Goal: Task Accomplishment & Management: Manage account settings

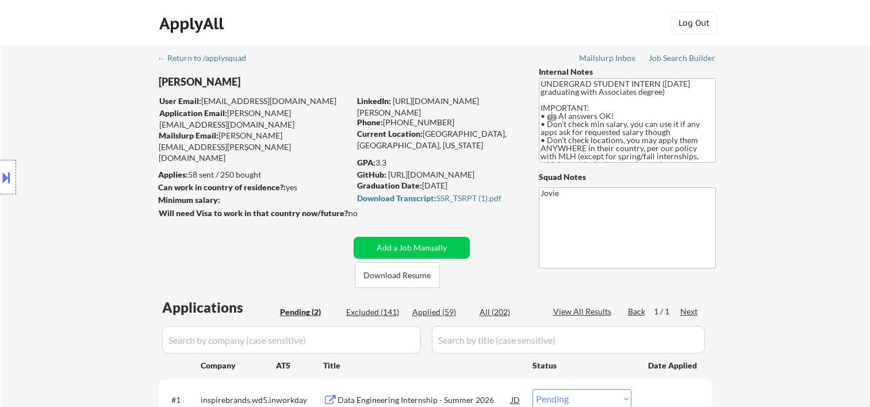
select select ""pending""
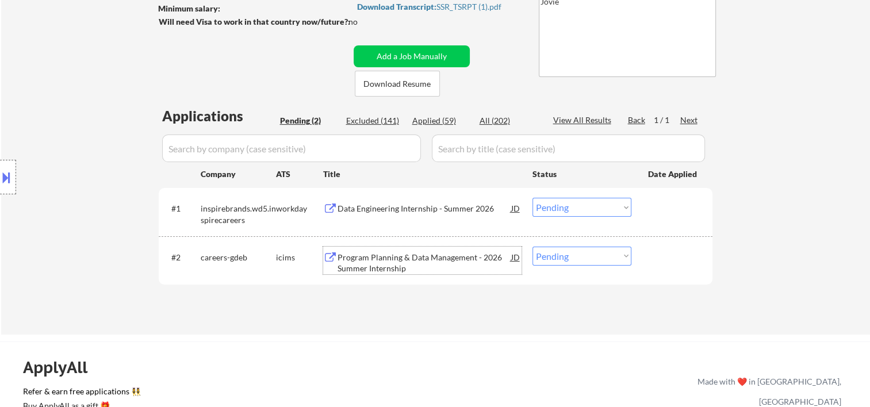
scroll to position [111, 0]
drag, startPoint x: 664, startPoint y: 263, endPoint x: 632, endPoint y: 268, distance: 33.1
click at [662, 264] on div at bounding box center [673, 257] width 51 height 21
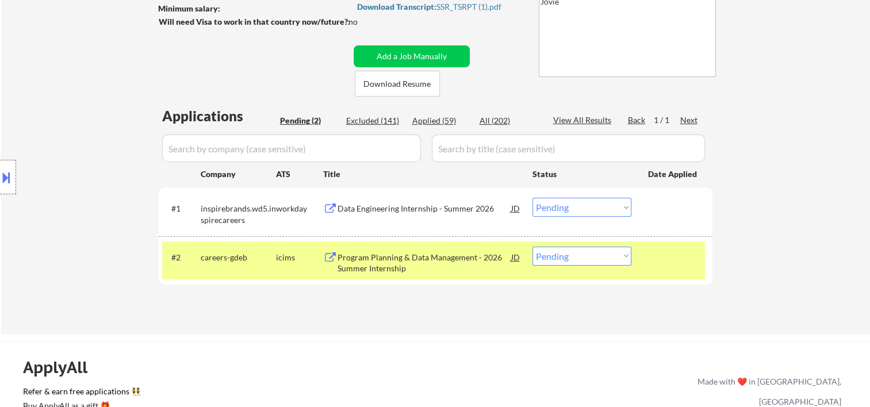
click at [625, 260] on select "Choose an option... Pending Applied Excluded (Questions) Excluded (Expired) Exc…" at bounding box center [581, 256] width 99 height 19
select select ""excluded""
click at [532, 247] on select "Choose an option... Pending Applied Excluded (Questions) Excluded (Expired) Exc…" at bounding box center [581, 256] width 99 height 19
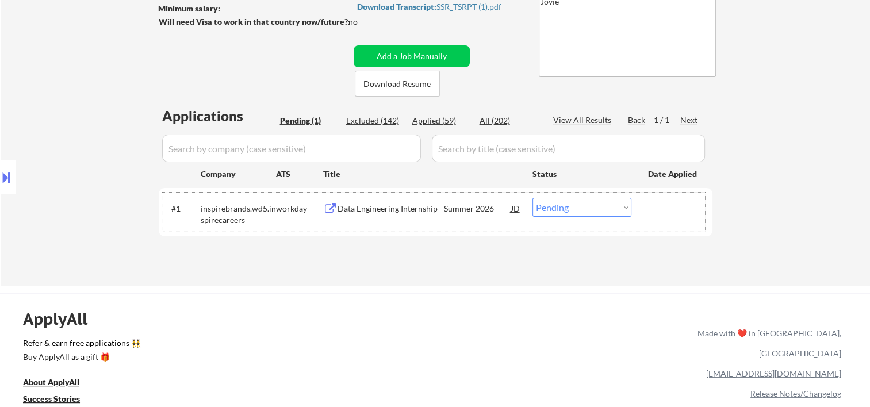
drag, startPoint x: 685, startPoint y: 216, endPoint x: 530, endPoint y: 209, distance: 155.3
click at [685, 216] on div at bounding box center [673, 208] width 51 height 21
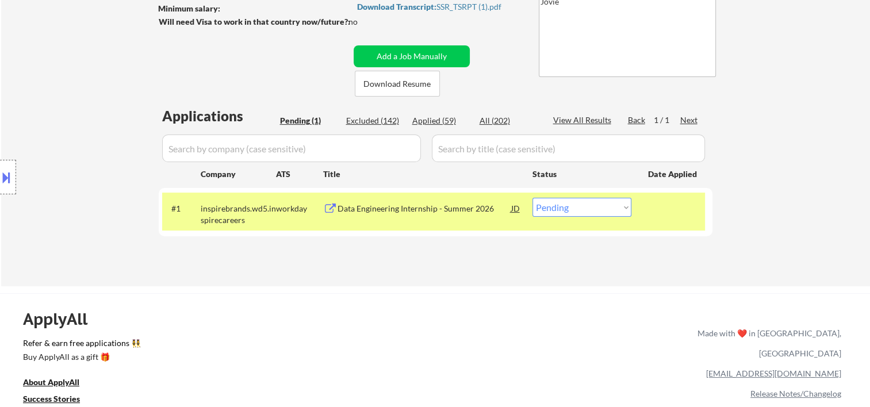
click at [460, 201] on div "Data Engineering Internship - Summer 2026" at bounding box center [424, 208] width 174 height 21
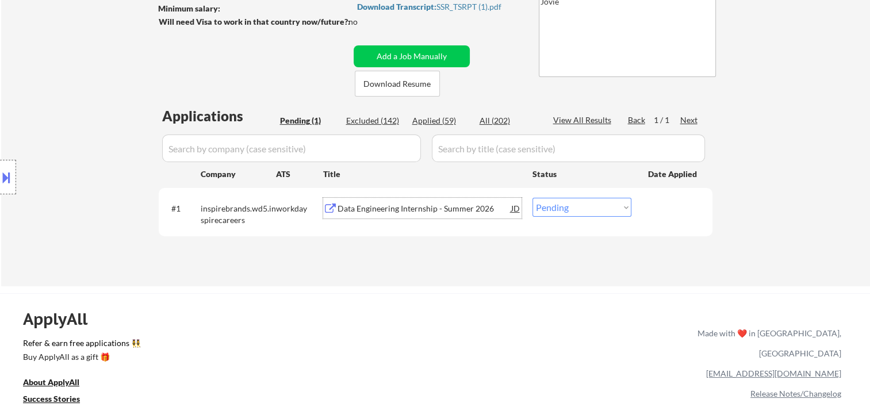
click at [644, 207] on div "#1 inspirebrands.wd5.inspirecareers workday Data Engineering Internship - Summe…" at bounding box center [433, 212] width 543 height 38
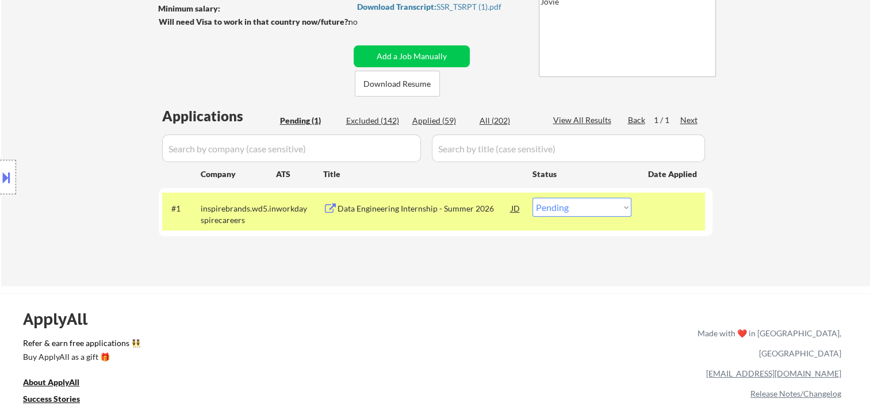
click at [624, 206] on select "Choose an option... Pending Applied Excluded (Questions) Excluded (Expired) Exc…" at bounding box center [581, 207] width 99 height 19
select select ""excluded__bad_match_""
click at [532, 198] on select "Choose an option... Pending Applied Excluded (Questions) Excluded (Expired) Exc…" at bounding box center [581, 207] width 99 height 19
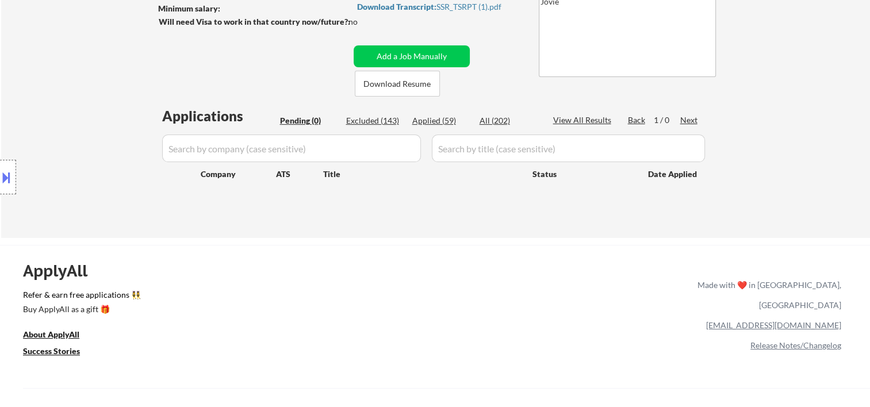
scroll to position [0, 0]
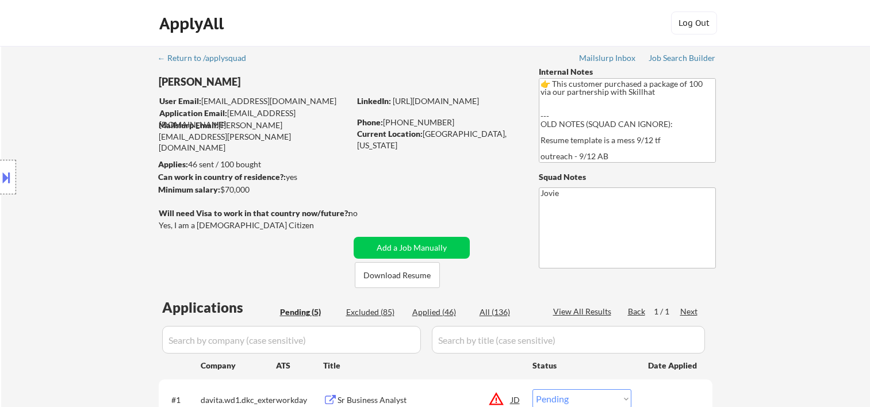
select select ""pending""
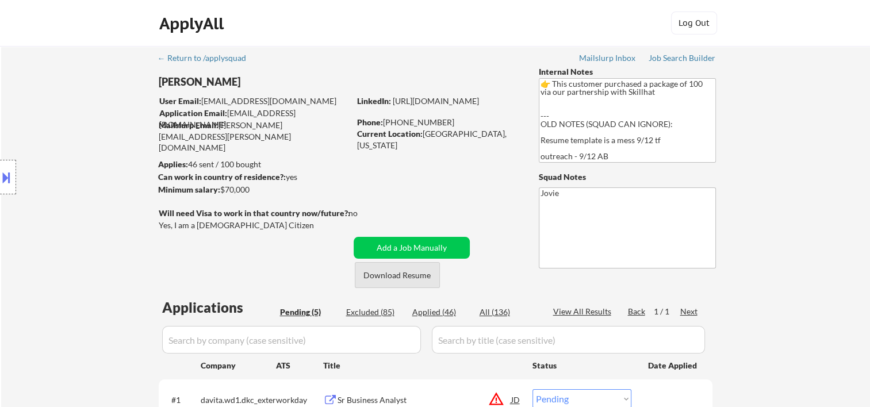
click at [405, 278] on button "Download Resume" at bounding box center [397, 275] width 85 height 26
click at [773, 149] on div "← Return to /applysquad Mailslurp Inbox Job Search Builder [PERSON_NAME] User E…" at bounding box center [435, 355] width 868 height 619
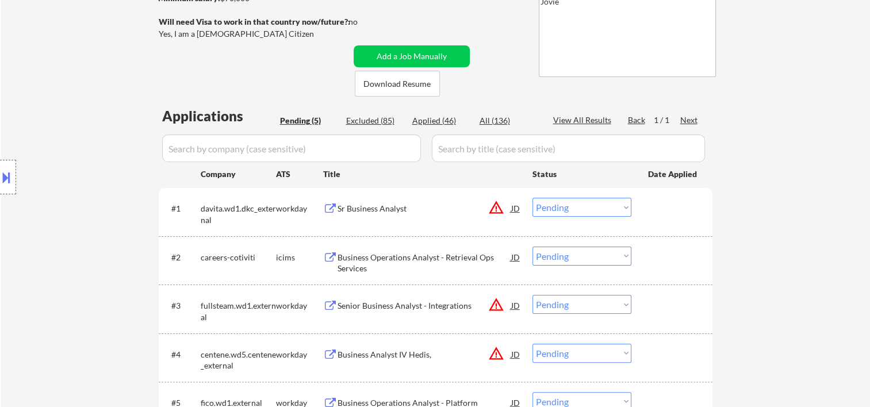
click at [488, 56] on div "← Return to /applysquad Mailslurp Inbox Job Search Builder [PERSON_NAME] User E…" at bounding box center [436, 160] width 574 height 610
click at [683, 206] on div at bounding box center [673, 208] width 51 height 21
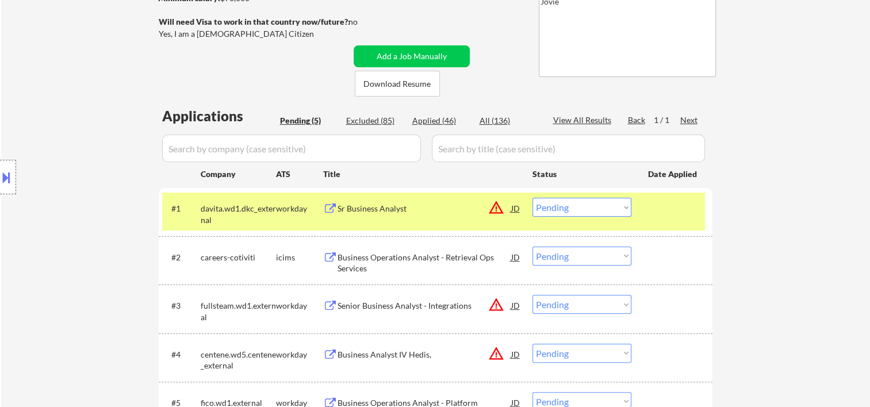
click at [452, 211] on div "Sr Business Analyst" at bounding box center [424, 208] width 174 height 11
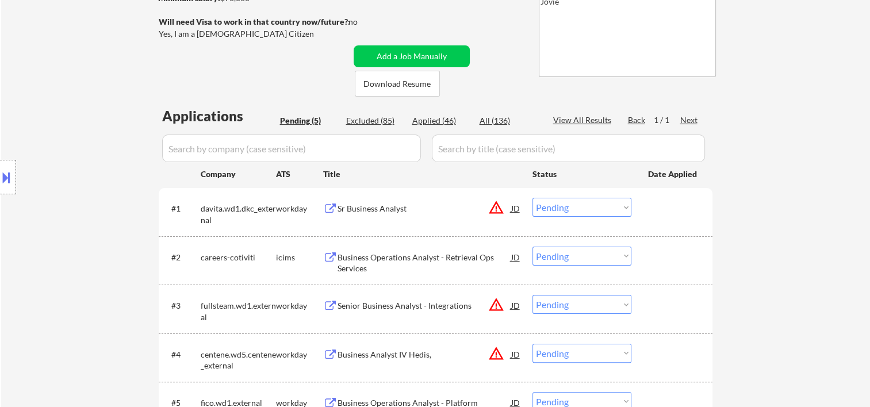
click at [9, 177] on button at bounding box center [6, 177] width 13 height 19
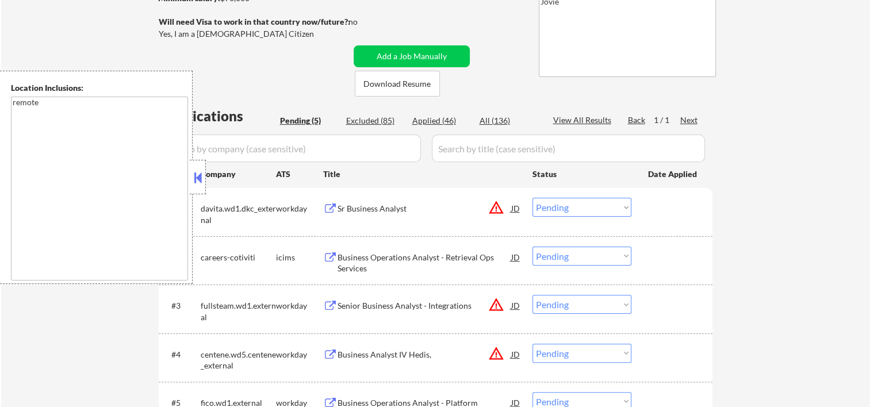
click at [194, 182] on button at bounding box center [197, 177] width 13 height 17
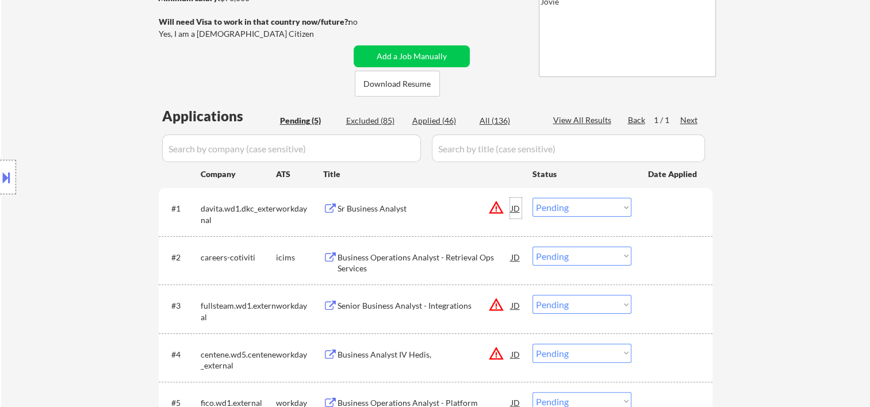
click at [518, 210] on div "JD" at bounding box center [515, 208] width 11 height 21
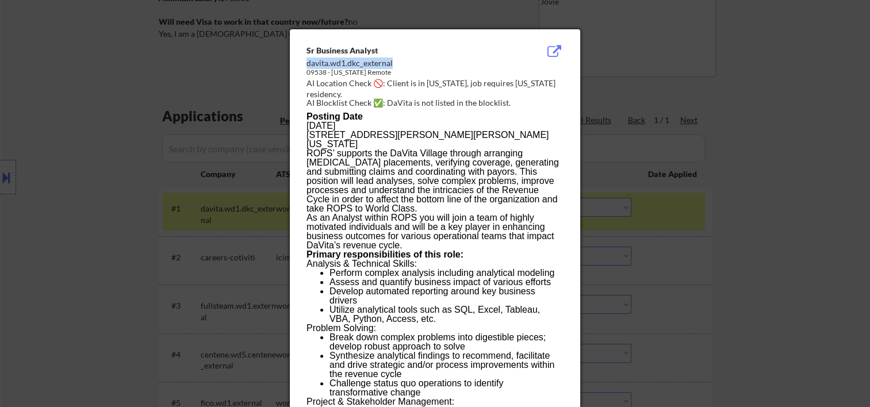
drag, startPoint x: 306, startPoint y: 64, endPoint x: 406, endPoint y: 64, distance: 100.6
click at [406, 64] on div "davita.wd1.dkc_external" at bounding box center [405, 62] width 199 height 11
copy div "davita.wd1.dkc_external"
click at [761, 55] on div at bounding box center [435, 203] width 870 height 407
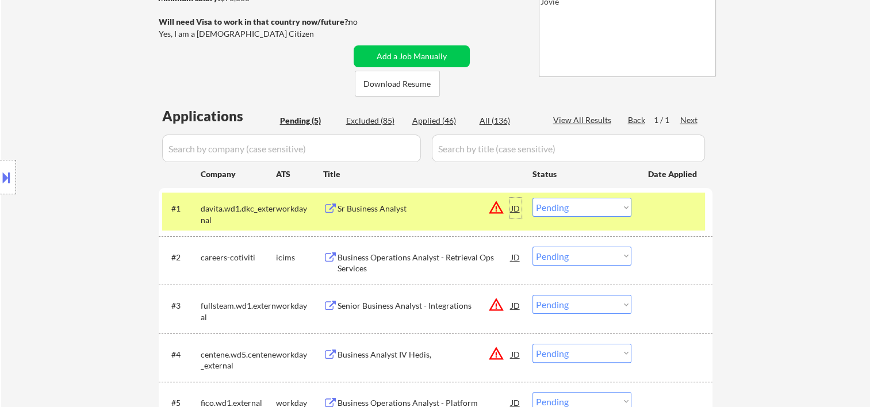
click at [513, 207] on div "JD" at bounding box center [515, 208] width 11 height 21
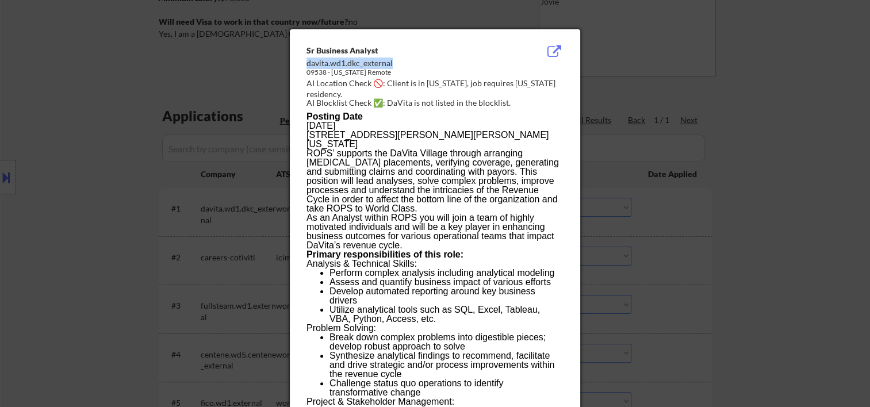
drag, startPoint x: 306, startPoint y: 63, endPoint x: 404, endPoint y: 64, distance: 98.3
click at [404, 64] on div "davita.wd1.dkc_external" at bounding box center [405, 62] width 199 height 11
copy div "davita.wd1.dkc_external"
click at [777, 70] on div at bounding box center [435, 203] width 870 height 407
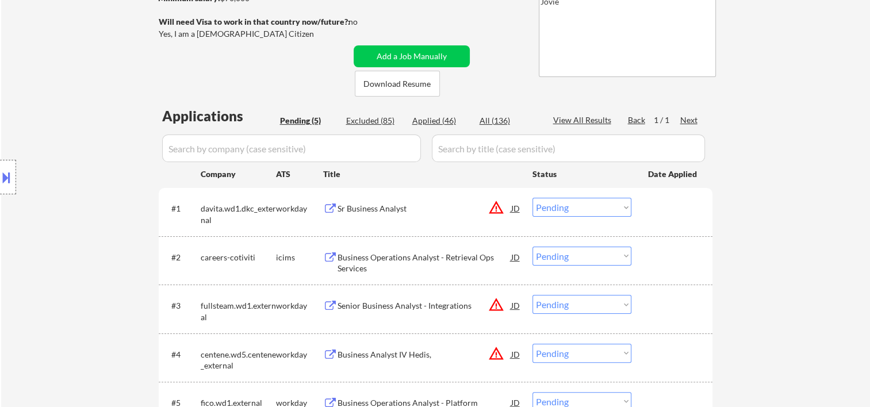
click at [644, 210] on div "#1 davita.wd1.dkc_external workday Sr Business Analyst JD warning_amber Choose …" at bounding box center [433, 212] width 543 height 38
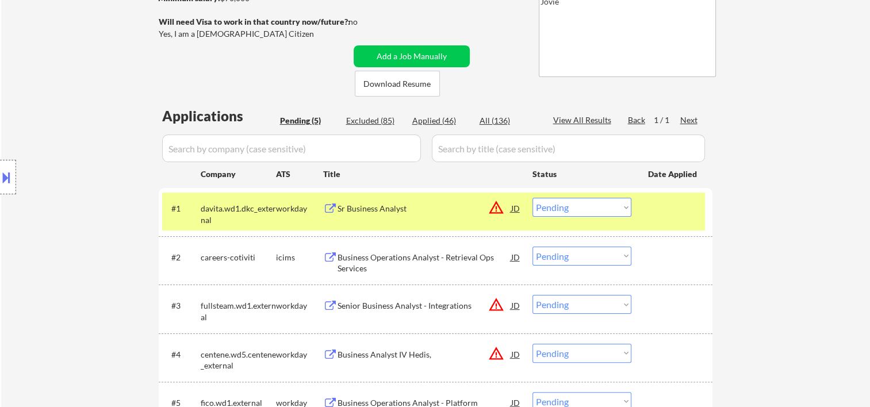
click at [626, 214] on select "Choose an option... Pending Applied Excluded (Questions) Excluded (Expired) Exc…" at bounding box center [581, 207] width 99 height 19
click at [532, 198] on select "Choose an option... Pending Applied Excluded (Questions) Excluded (Expired) Exc…" at bounding box center [581, 207] width 99 height 19
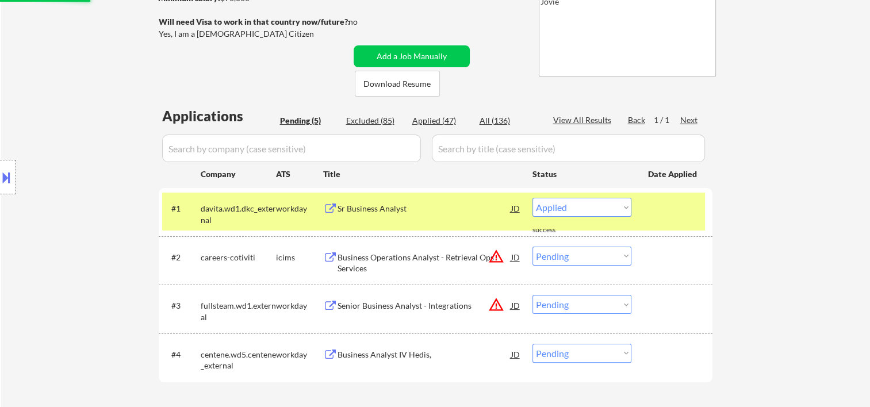
select select ""pending""
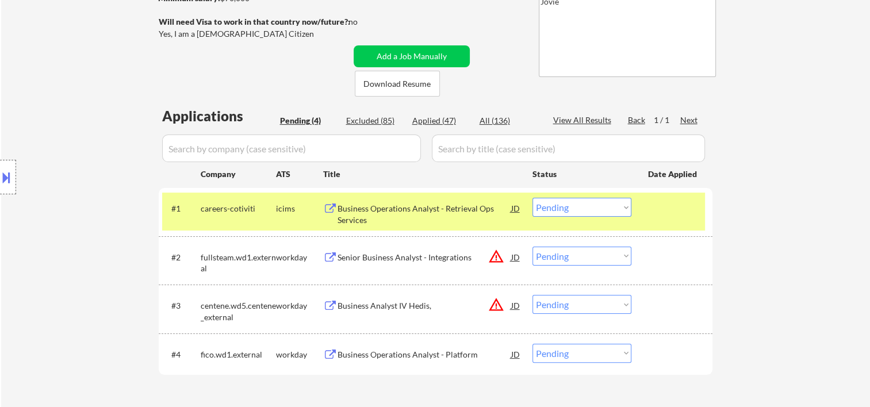
drag, startPoint x: 687, startPoint y: 209, endPoint x: 679, endPoint y: 210, distance: 8.1
click at [686, 210] on div at bounding box center [673, 208] width 51 height 21
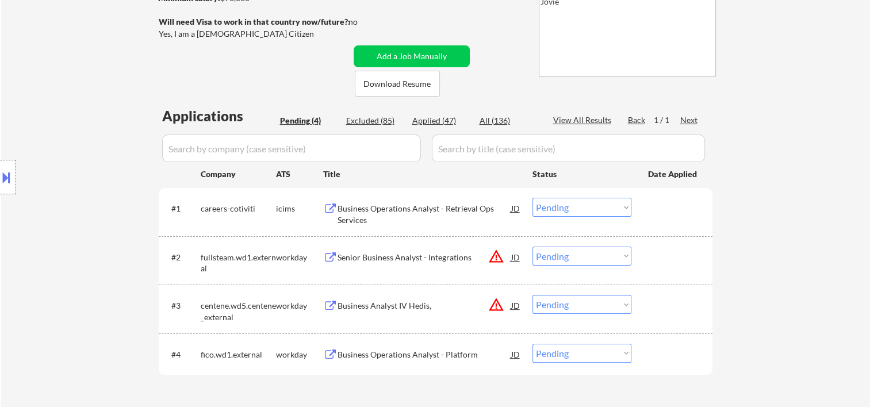
click at [659, 363] on div at bounding box center [673, 354] width 51 height 21
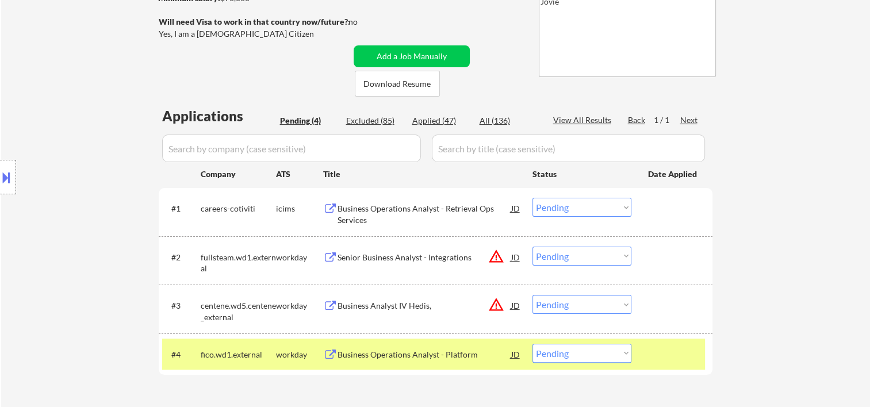
click at [476, 355] on div "Business Operations Analyst - Platform" at bounding box center [424, 354] width 174 height 11
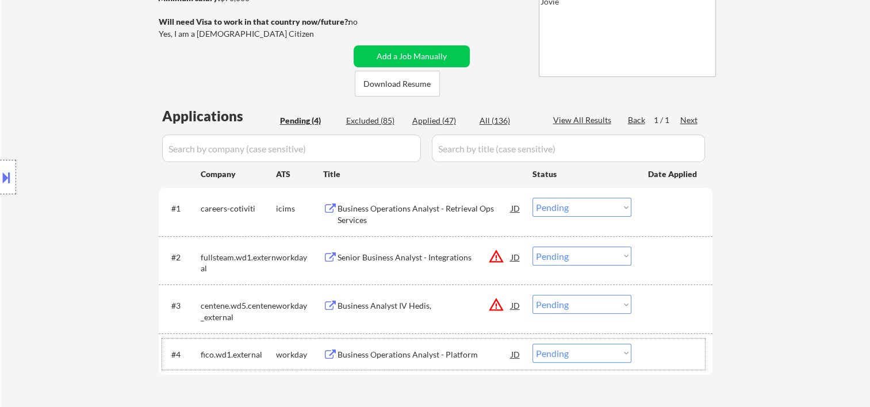
drag, startPoint x: 684, startPoint y: 363, endPoint x: 630, endPoint y: 364, distance: 54.0
click at [682, 363] on div "#4 fico.wd1.external workday Business Operations Analyst - Platform JD warning_…" at bounding box center [433, 353] width 543 height 31
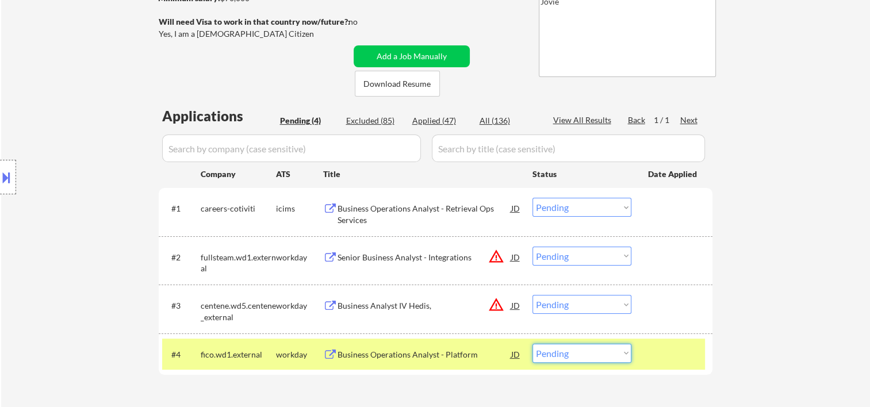
drag, startPoint x: 598, startPoint y: 356, endPoint x: 592, endPoint y: 354, distance: 6.6
click at [598, 356] on select "Choose an option... Pending Applied Excluded (Questions) Excluded (Expired) Exc…" at bounding box center [581, 353] width 99 height 19
select select ""applied""
click at [532, 344] on select "Choose an option... Pending Applied Excluded (Questions) Excluded (Expired) Exc…" at bounding box center [581, 353] width 99 height 19
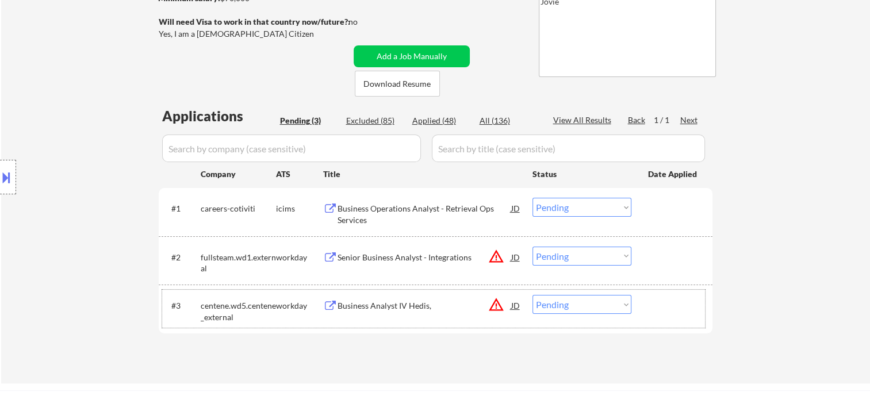
click at [670, 301] on div at bounding box center [673, 305] width 51 height 21
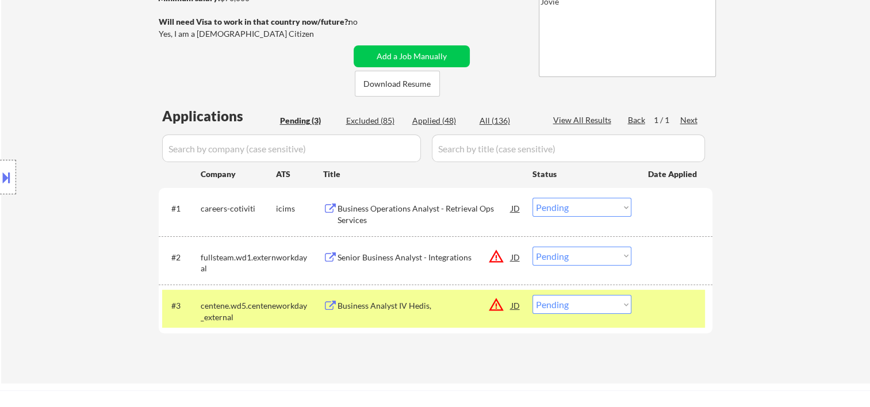
click at [675, 312] on div at bounding box center [673, 305] width 51 height 21
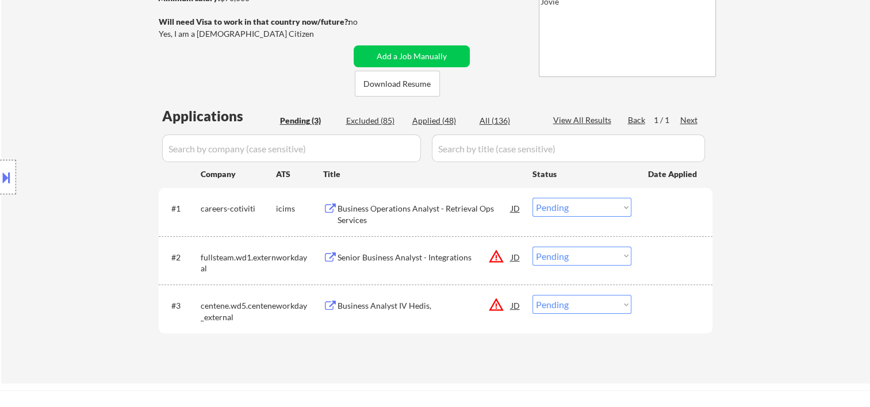
click at [618, 305] on select "Choose an option... Pending Applied Excluded (Questions) Excluded (Expired) Exc…" at bounding box center [581, 304] width 99 height 19
select select ""excluded""
click at [532, 295] on select "Choose an option... Pending Applied Excluded (Questions) Excluded (Expired) Exc…" at bounding box center [581, 304] width 99 height 19
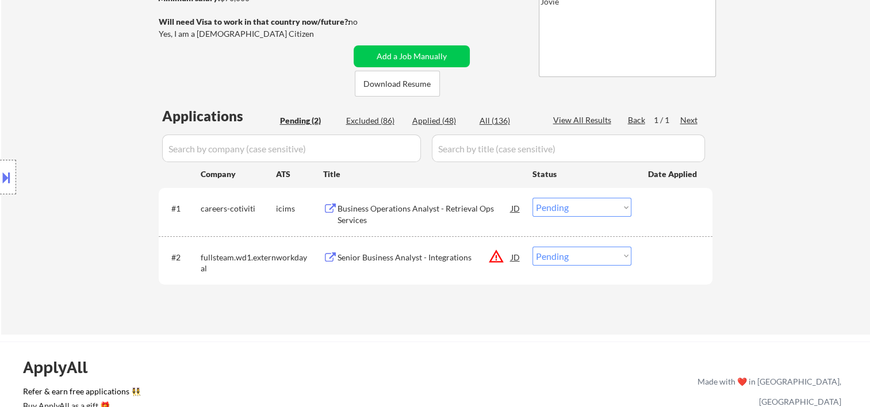
drag, startPoint x: 669, startPoint y: 259, endPoint x: 561, endPoint y: 272, distance: 108.8
click at [668, 259] on div at bounding box center [673, 257] width 51 height 21
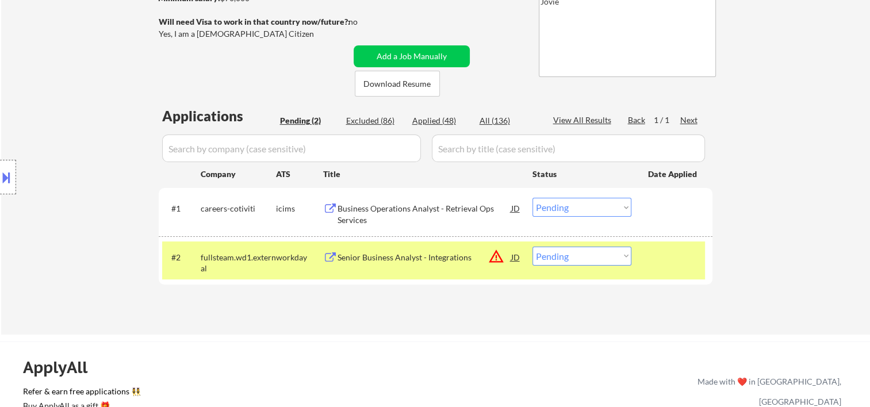
click at [474, 254] on div "Senior Business Analyst - Integrations" at bounding box center [424, 257] width 174 height 11
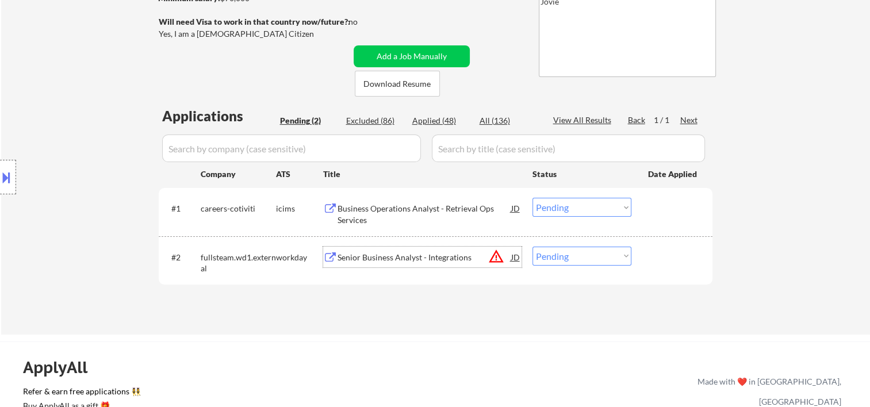
drag, startPoint x: 682, startPoint y: 273, endPoint x: 662, endPoint y: 271, distance: 19.6
click at [672, 273] on div "#2 fullsteam.wd1.external workday Senior Business Analyst - Integrations JD war…" at bounding box center [433, 260] width 543 height 38
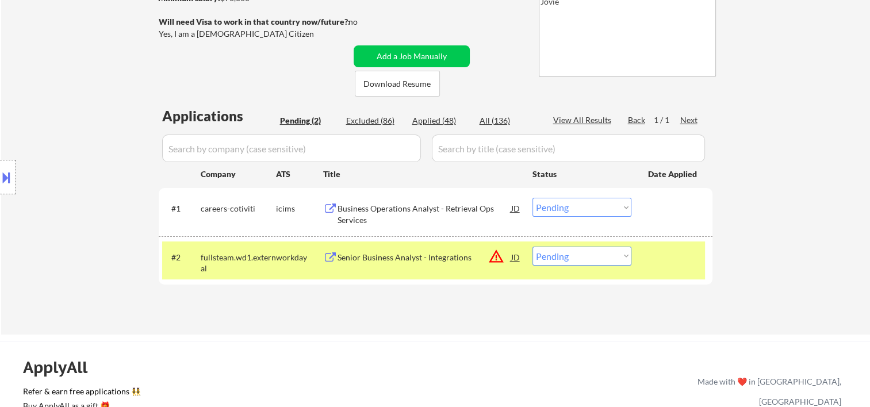
click at [626, 260] on select "Choose an option... Pending Applied Excluded (Questions) Excluded (Expired) Exc…" at bounding box center [581, 256] width 99 height 19
select select ""excluded__expired_""
click at [532, 247] on select "Choose an option... Pending Applied Excluded (Questions) Excluded (Expired) Exc…" at bounding box center [581, 256] width 99 height 19
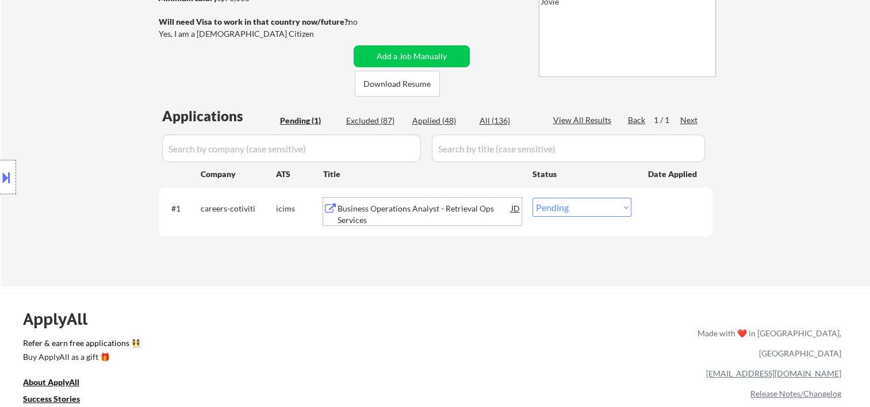
click at [390, 207] on div "Business Operations Analyst - Retrieval Ops Services" at bounding box center [424, 214] width 174 height 22
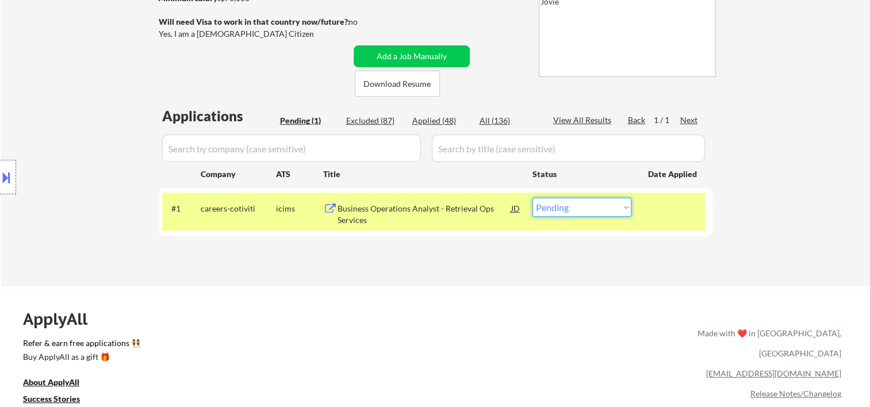
click at [608, 204] on select "Choose an option... Pending Applied Excluded (Questions) Excluded (Expired) Exc…" at bounding box center [581, 207] width 99 height 19
click at [532, 198] on select "Choose an option... Pending Applied Excluded (Questions) Excluded (Expired) Exc…" at bounding box center [581, 207] width 99 height 19
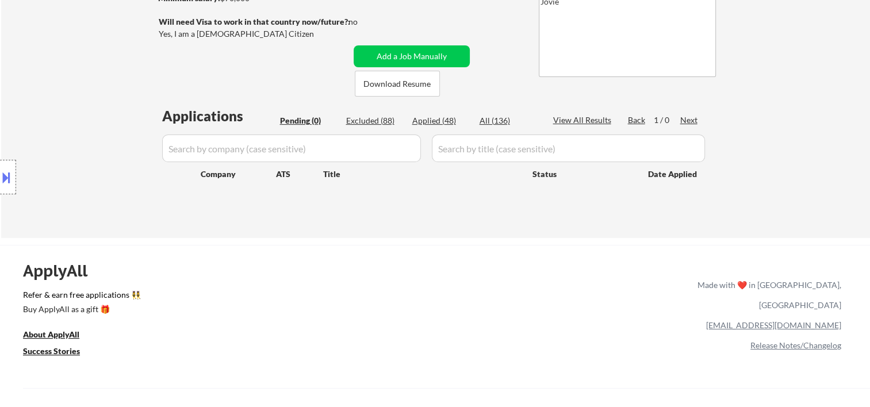
click at [434, 121] on div "Applied (48)" at bounding box center [440, 120] width 57 height 11
select select ""applied""
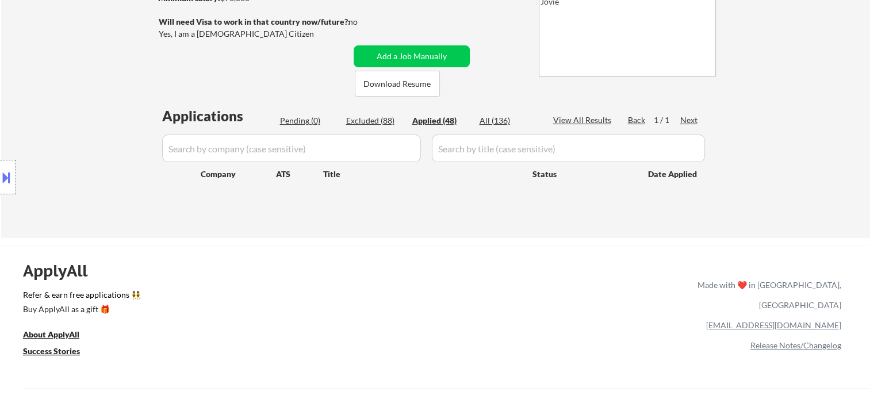
select select ""applied""
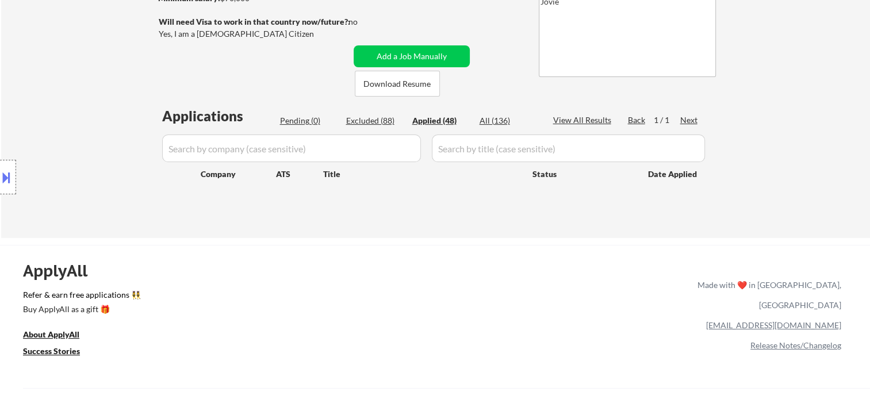
select select ""applied""
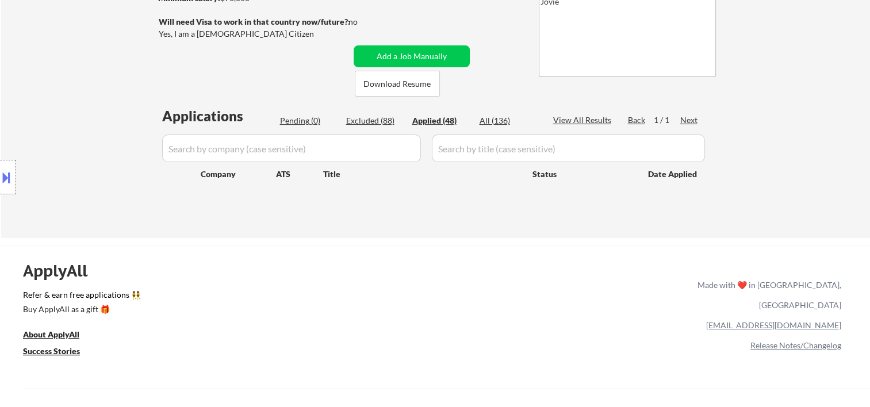
select select ""applied""
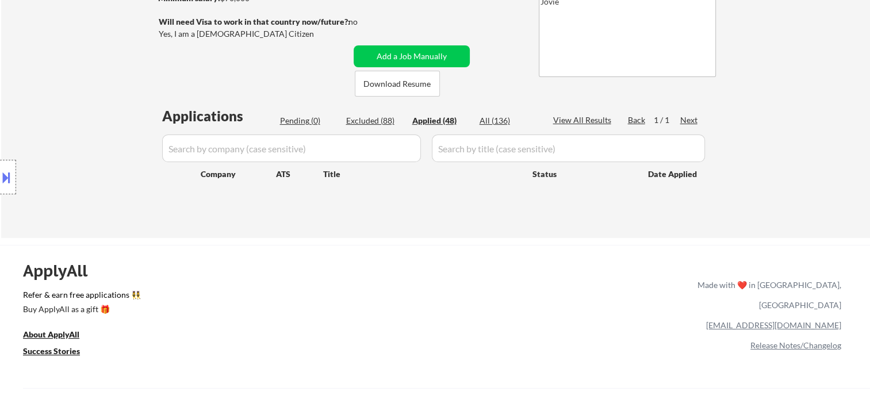
select select ""applied""
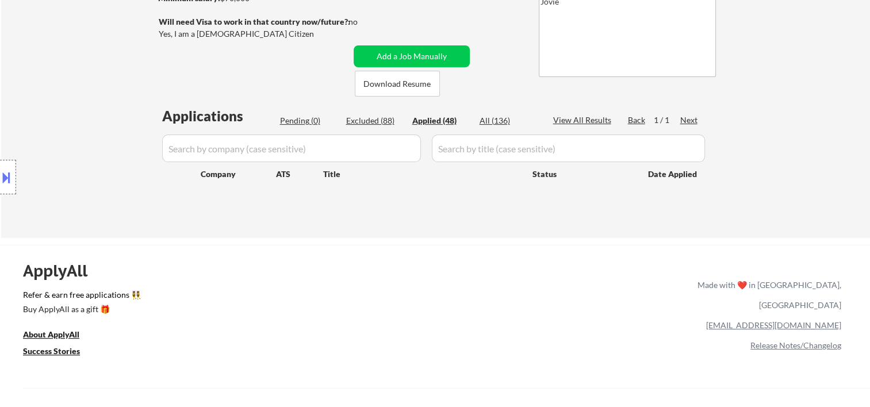
select select ""applied""
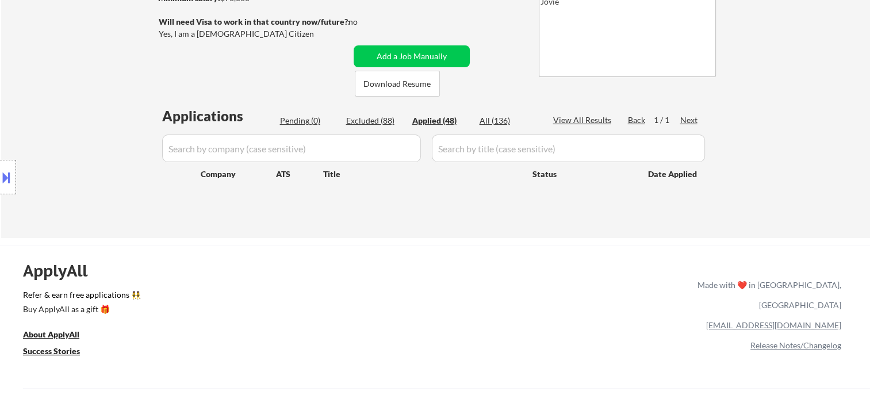
select select ""applied""
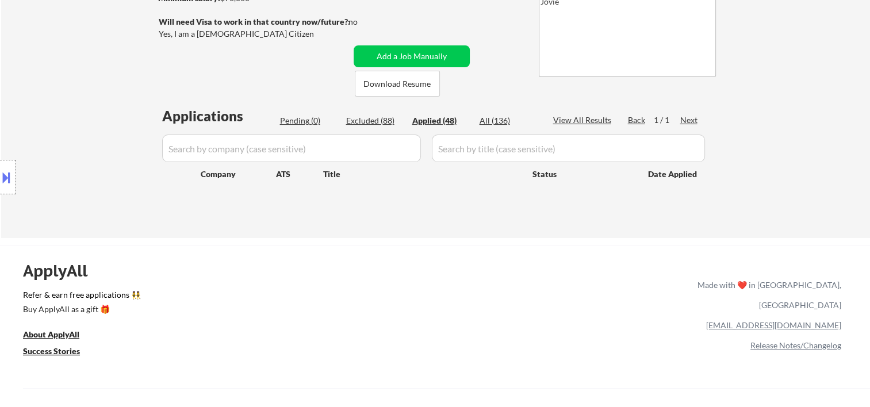
select select ""applied""
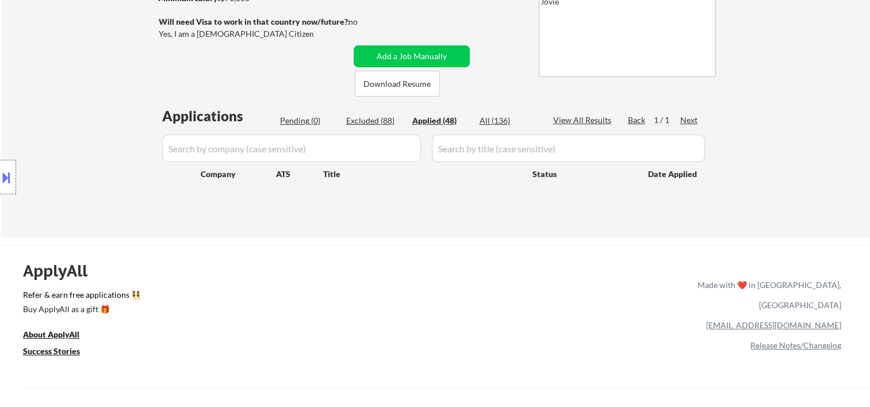
select select ""applied""
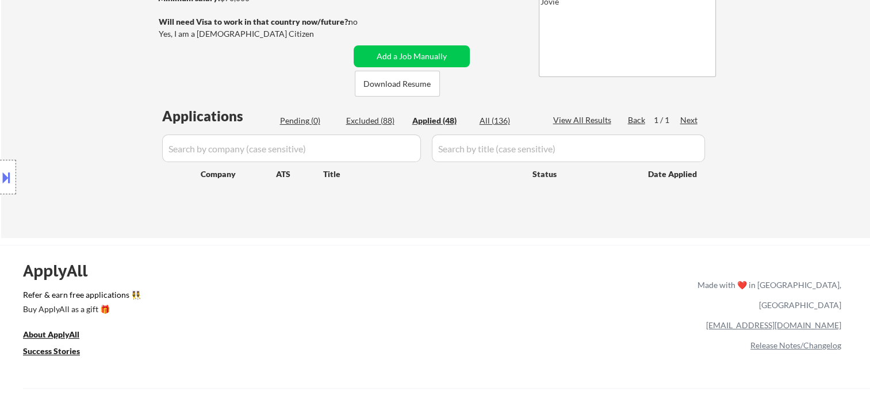
select select ""applied""
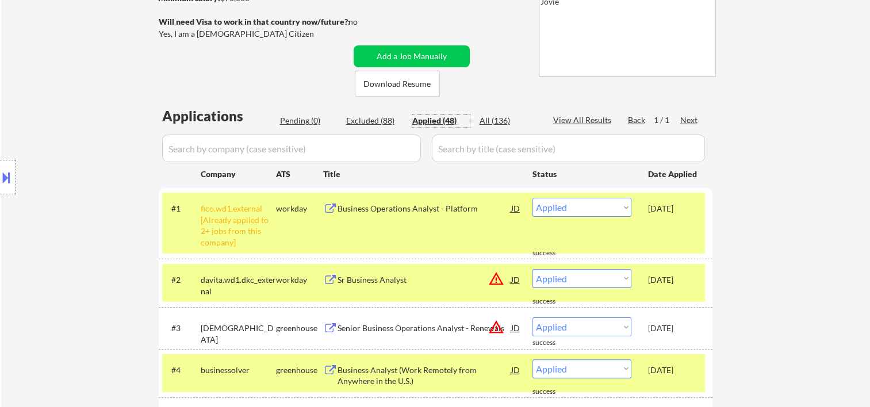
scroll to position [0, 0]
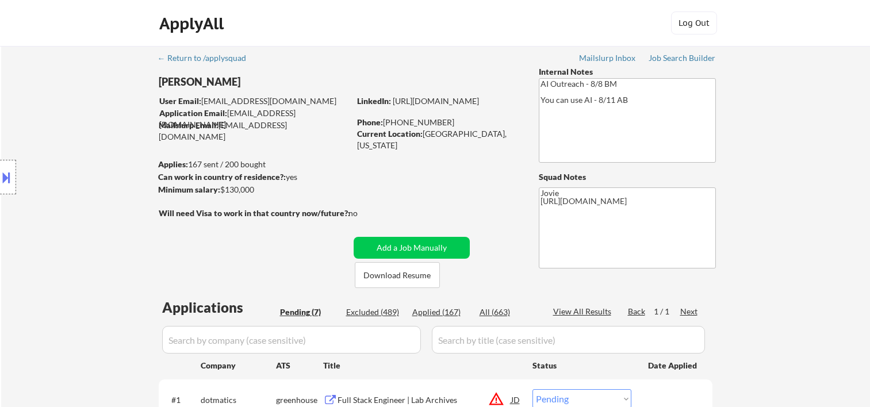
select select ""pending""
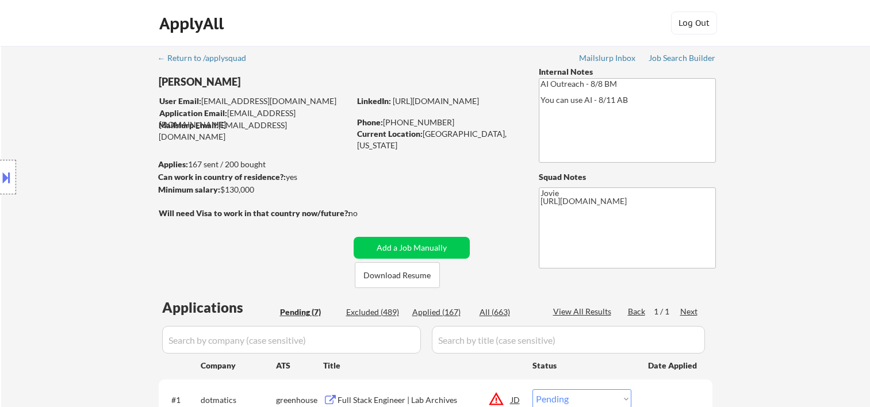
select select ""pending""
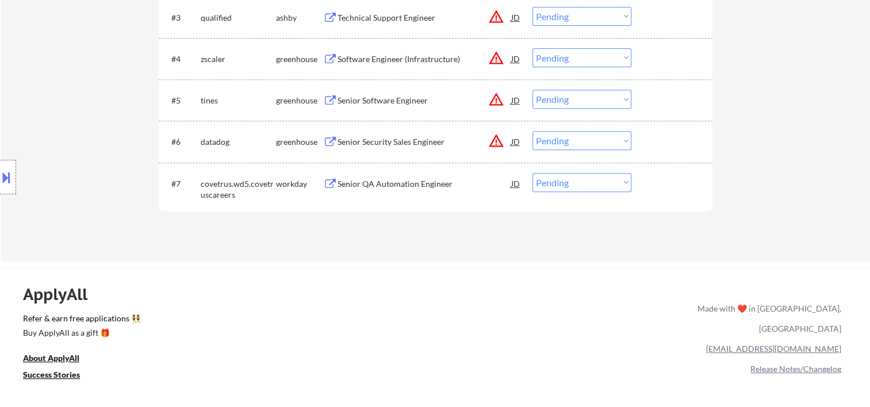
scroll to position [191, 0]
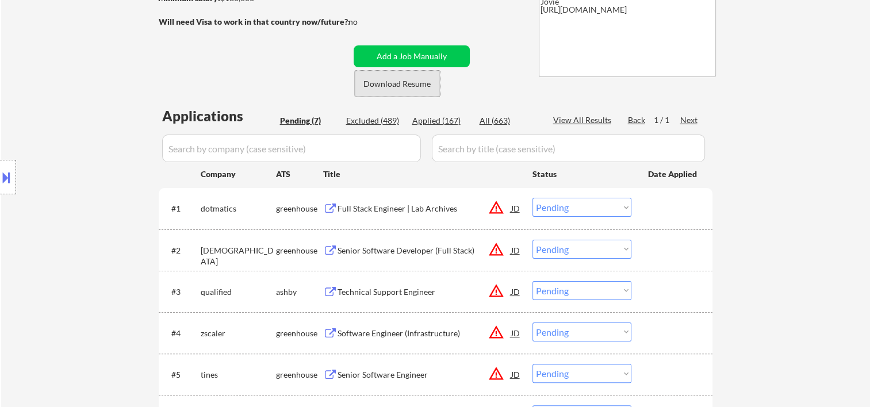
click at [388, 88] on button "Download Resume" at bounding box center [397, 84] width 85 height 26
drag, startPoint x: 651, startPoint y: 198, endPoint x: 635, endPoint y: 207, distance: 18.3
click at [650, 198] on div at bounding box center [673, 208] width 51 height 21
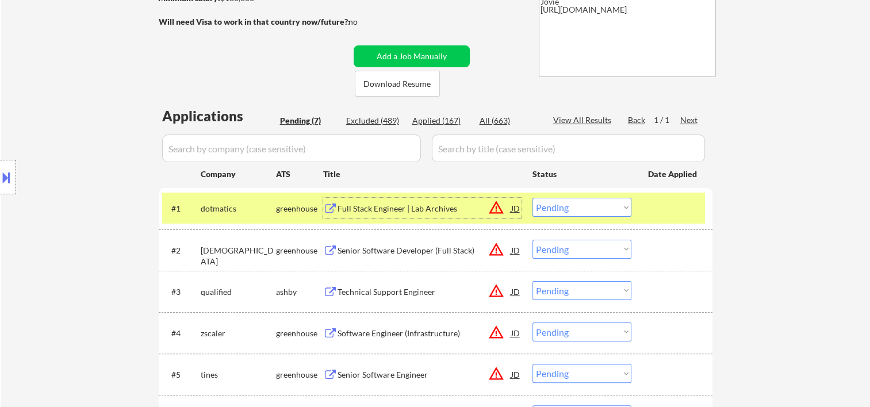
click at [431, 209] on div "Full Stack Engineer | Lab Archives" at bounding box center [424, 208] width 174 height 11
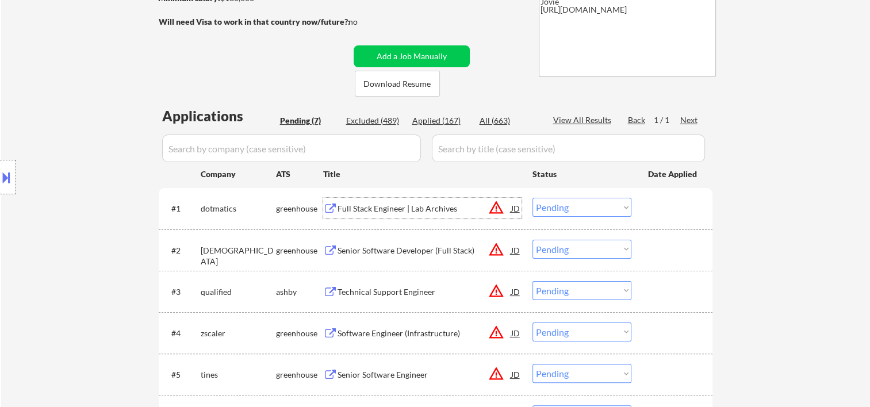
click at [644, 292] on div "#3 qualified ashby Technical Support Engineer JD warning_amber Choose an option…" at bounding box center [433, 291] width 543 height 31
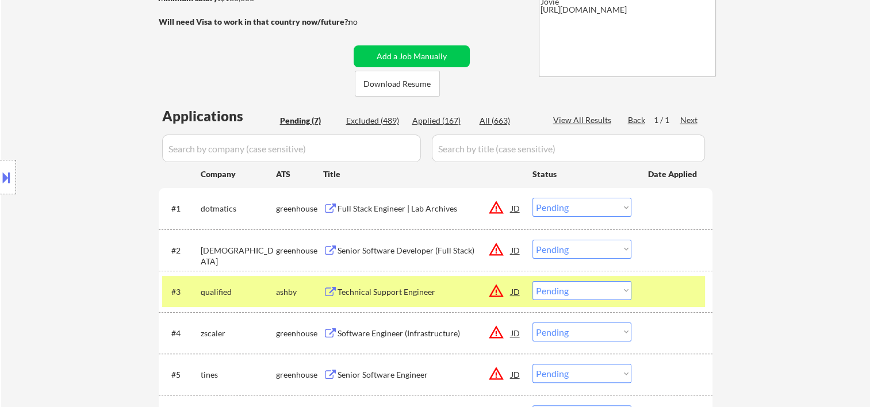
click at [414, 279] on div "#3 qualified ashby Technical Support Engineer JD warning_amber Choose an option…" at bounding box center [433, 291] width 543 height 31
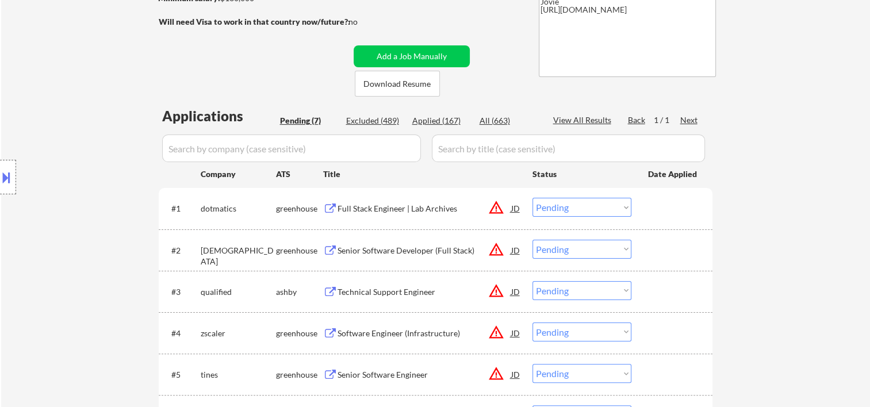
click at [661, 297] on div at bounding box center [673, 291] width 51 height 21
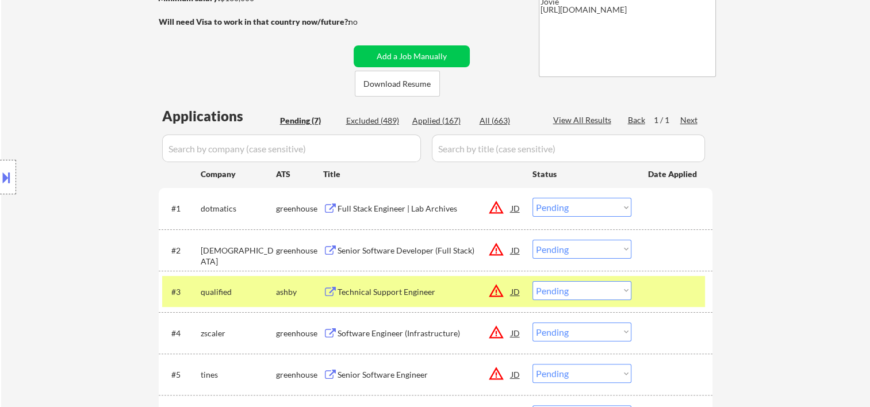
click at [421, 287] on div "Technical Support Engineer" at bounding box center [424, 291] width 174 height 11
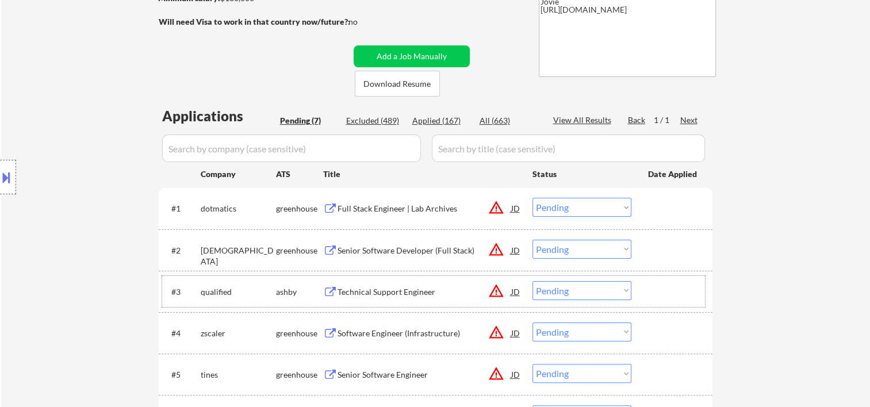
drag, startPoint x: 678, startPoint y: 279, endPoint x: 625, endPoint y: 286, distance: 53.9
click at [676, 278] on div "#3 qualified ashby Technical Support Engineer JD warning_amber Choose an option…" at bounding box center [433, 291] width 543 height 31
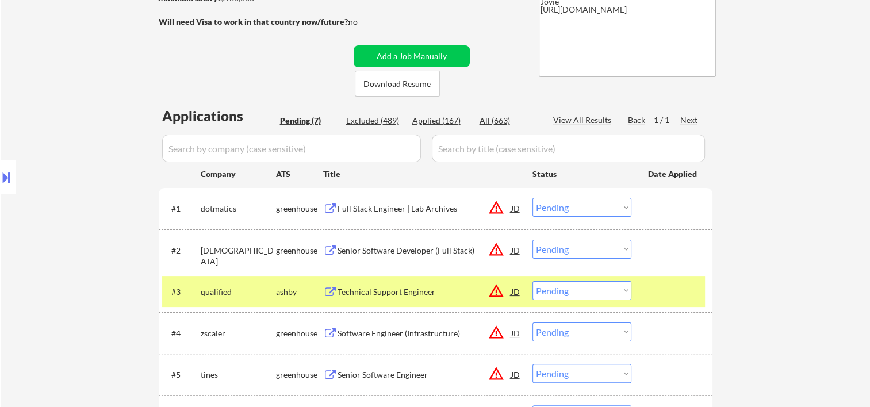
click at [610, 290] on select "Choose an option... Pending Applied Excluded (Questions) Excluded (Expired) Exc…" at bounding box center [581, 290] width 99 height 19
click at [532, 281] on select "Choose an option... Pending Applied Excluded (Questions) Excluded (Expired) Exc…" at bounding box center [581, 290] width 99 height 19
select select ""pending""
click at [663, 294] on div at bounding box center [673, 291] width 51 height 21
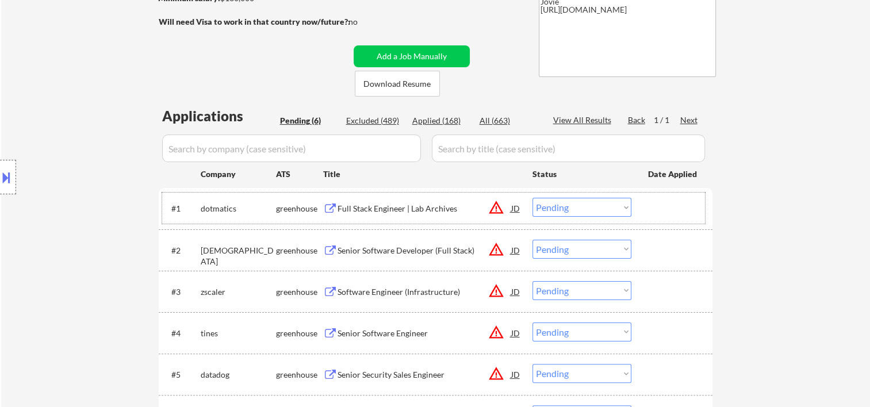
click at [664, 214] on div at bounding box center [673, 208] width 51 height 21
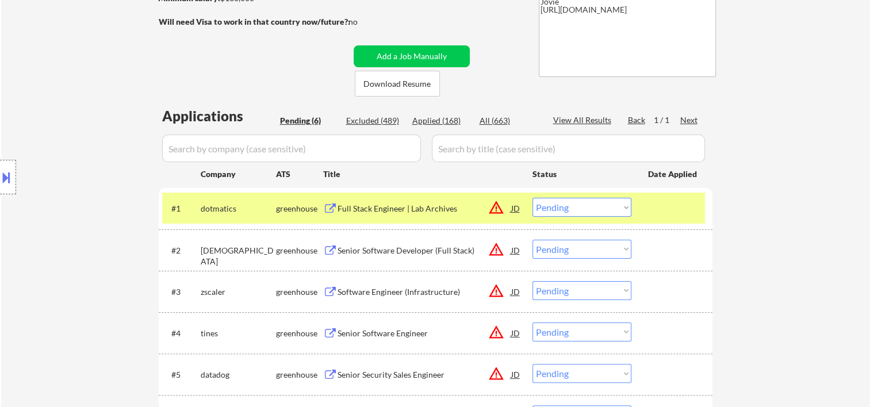
click at [437, 213] on div "Full Stack Engineer | Lab Archives" at bounding box center [424, 208] width 174 height 11
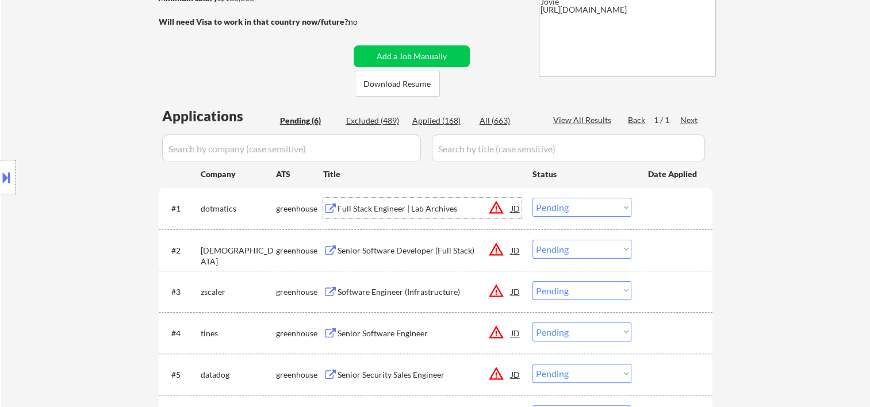
click at [664, 208] on div at bounding box center [673, 208] width 51 height 21
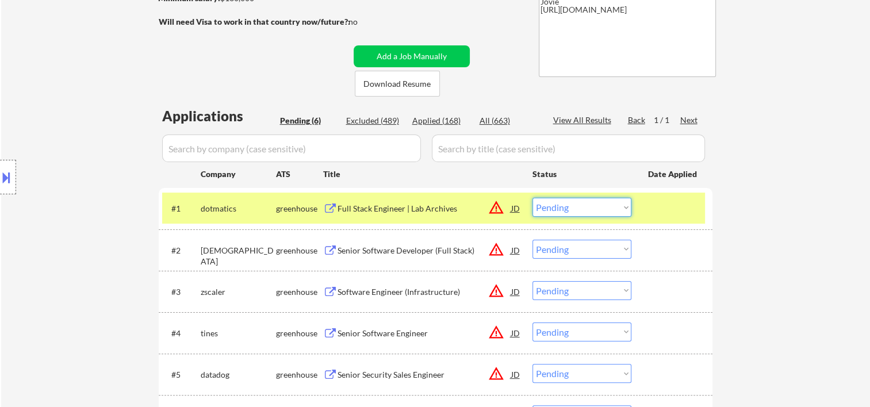
click at [622, 207] on select "Choose an option... Pending Applied Excluded (Questions) Excluded (Expired) Exc…" at bounding box center [581, 207] width 99 height 19
click at [532, 198] on select "Choose an option... Pending Applied Excluded (Questions) Excluded (Expired) Exc…" at bounding box center [581, 207] width 99 height 19
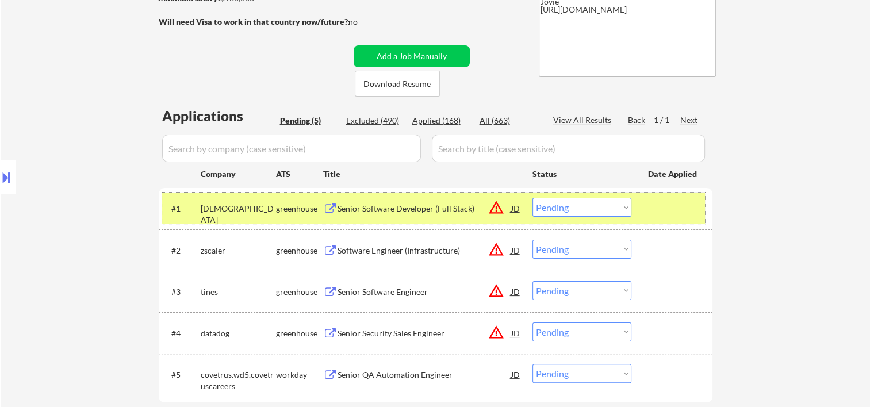
click at [675, 198] on div at bounding box center [673, 208] width 51 height 21
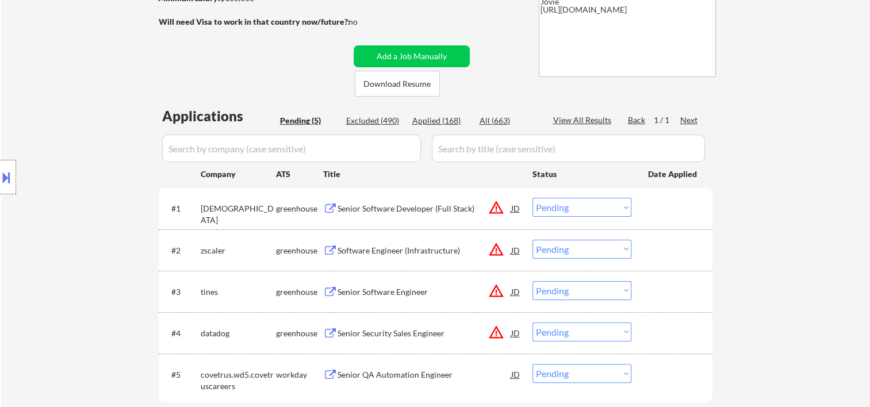
click at [678, 206] on div at bounding box center [673, 208] width 51 height 21
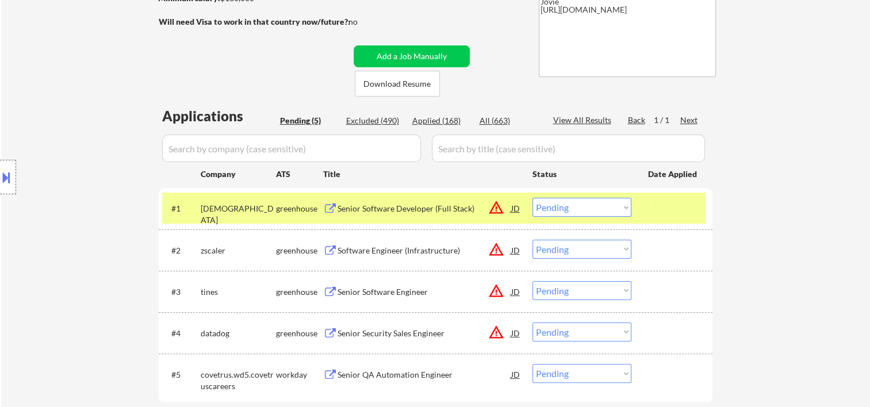
click at [461, 207] on div "Senior Software Developer (Full Stack)" at bounding box center [424, 208] width 174 height 11
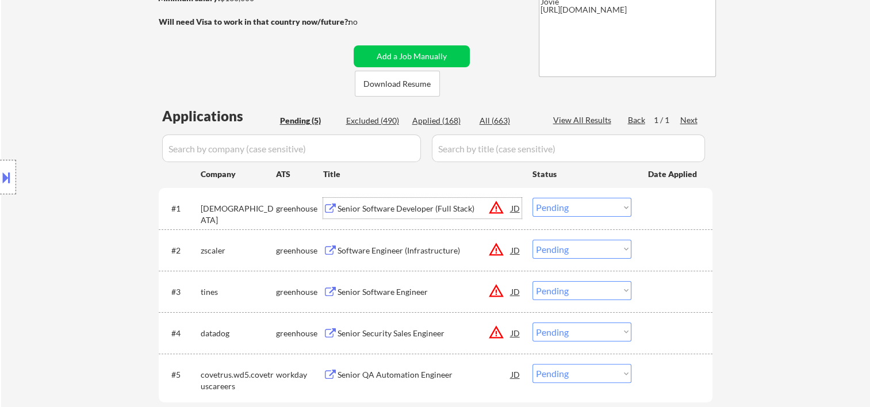
click at [645, 211] on div "#1 christiancareministry greenhouse Senior Software Developer (Full Stack) JD w…" at bounding box center [433, 208] width 543 height 31
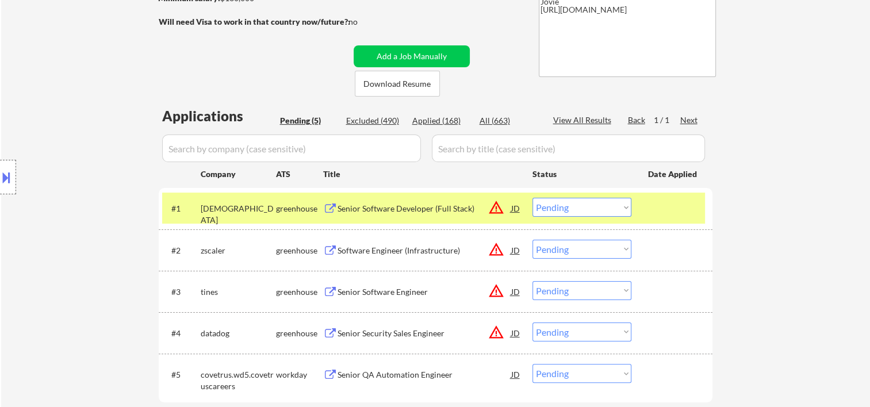
click at [623, 212] on select "Choose an option... Pending Applied Excluded (Questions) Excluded (Expired) Exc…" at bounding box center [581, 207] width 99 height 19
click at [625, 204] on select "Choose an option... Pending Applied Excluded (Questions) Excluded (Expired) Exc…" at bounding box center [581, 207] width 99 height 19
click at [532, 198] on select "Choose an option... Pending Applied Excluded (Questions) Excluded (Expired) Exc…" at bounding box center [581, 207] width 99 height 19
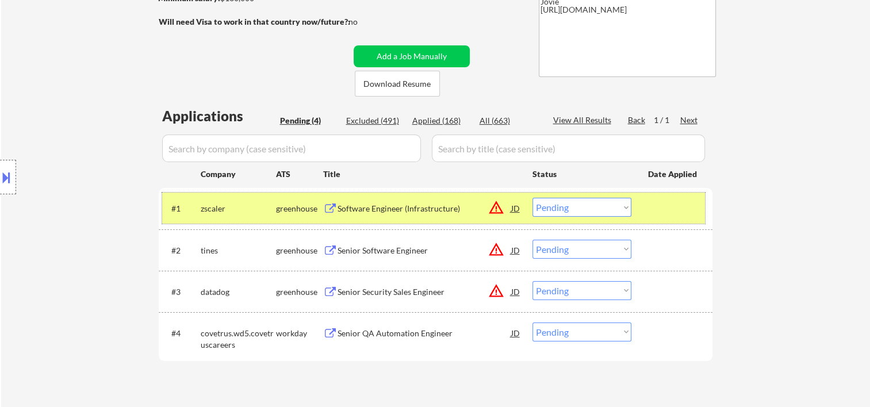
click at [659, 210] on div at bounding box center [673, 208] width 51 height 21
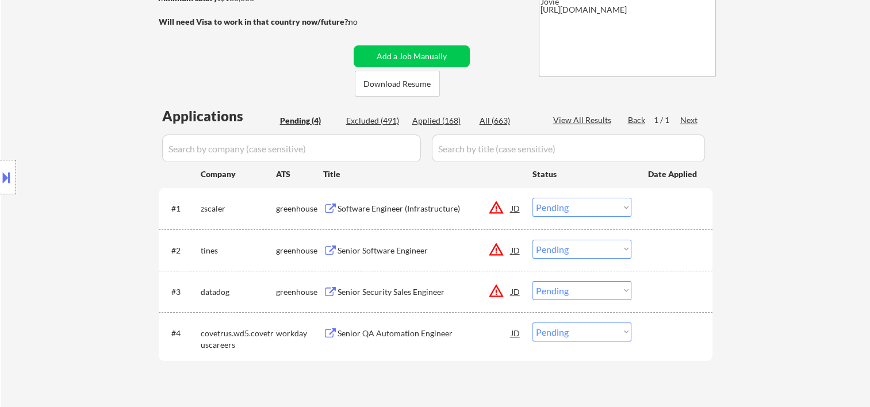
drag, startPoint x: 685, startPoint y: 202, endPoint x: 674, endPoint y: 209, distance: 13.7
click at [678, 205] on div at bounding box center [673, 208] width 51 height 21
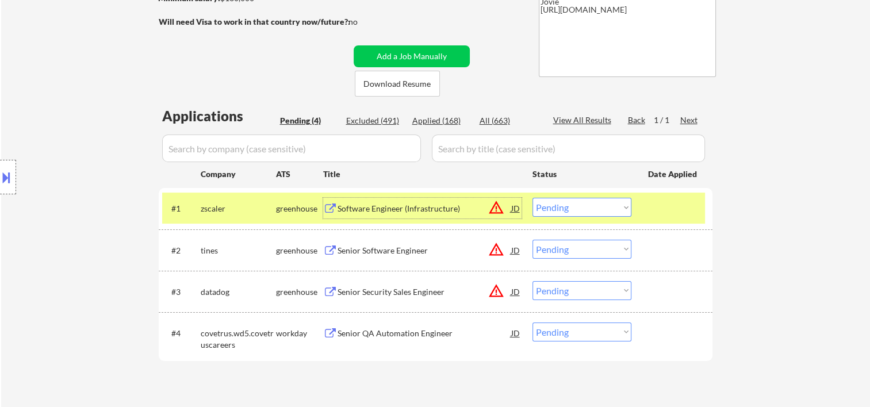
click at [434, 216] on div "Software Engineer (Infrastructure)" at bounding box center [424, 208] width 174 height 21
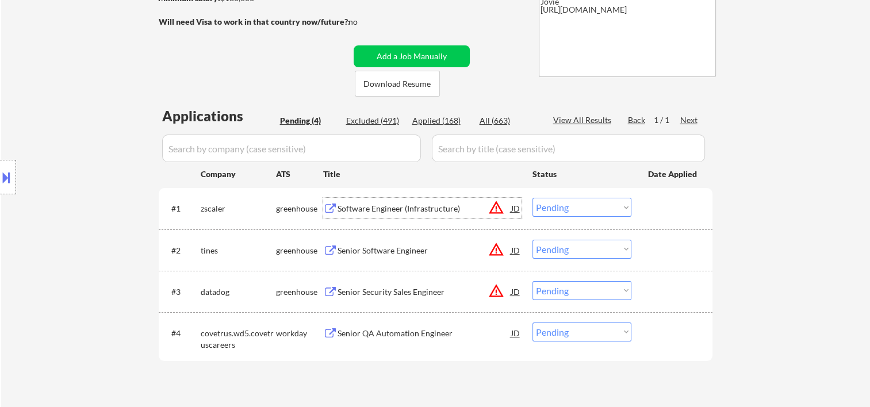
drag, startPoint x: 663, startPoint y: 210, endPoint x: 632, endPoint y: 211, distance: 31.1
click at [658, 211] on div at bounding box center [673, 208] width 51 height 21
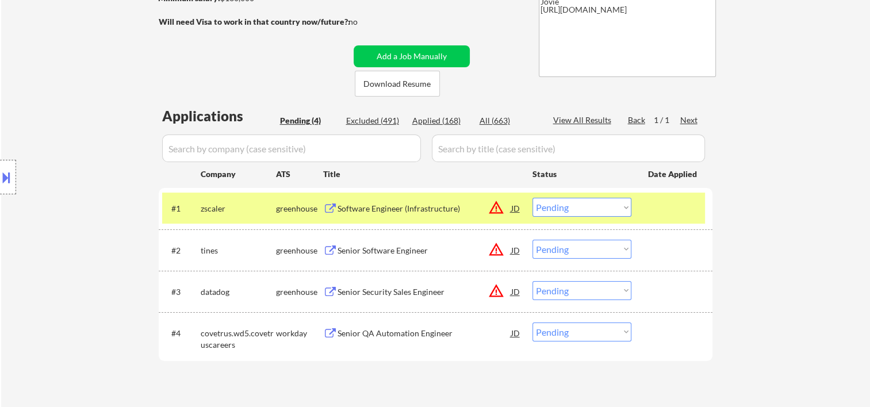
click at [615, 207] on select "Choose an option... Pending Applied Excluded (Questions) Excluded (Expired) Exc…" at bounding box center [581, 207] width 99 height 19
click at [532, 198] on select "Choose an option... Pending Applied Excluded (Questions) Excluded (Expired) Exc…" at bounding box center [581, 207] width 99 height 19
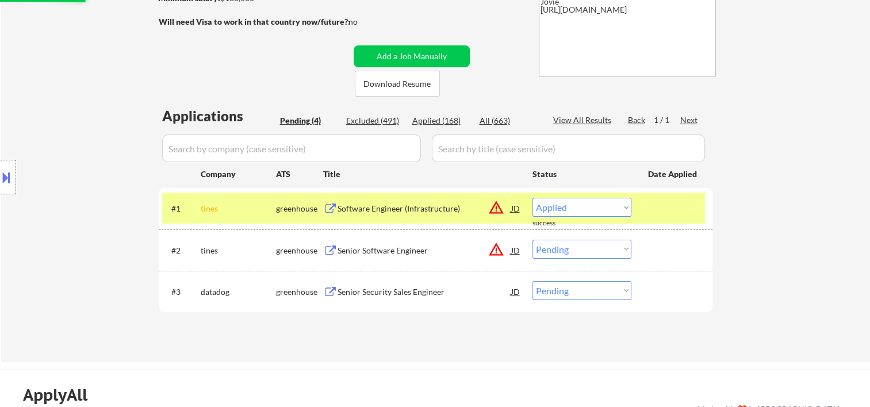
select select ""pending""
